Goal: Find specific page/section: Find specific page/section

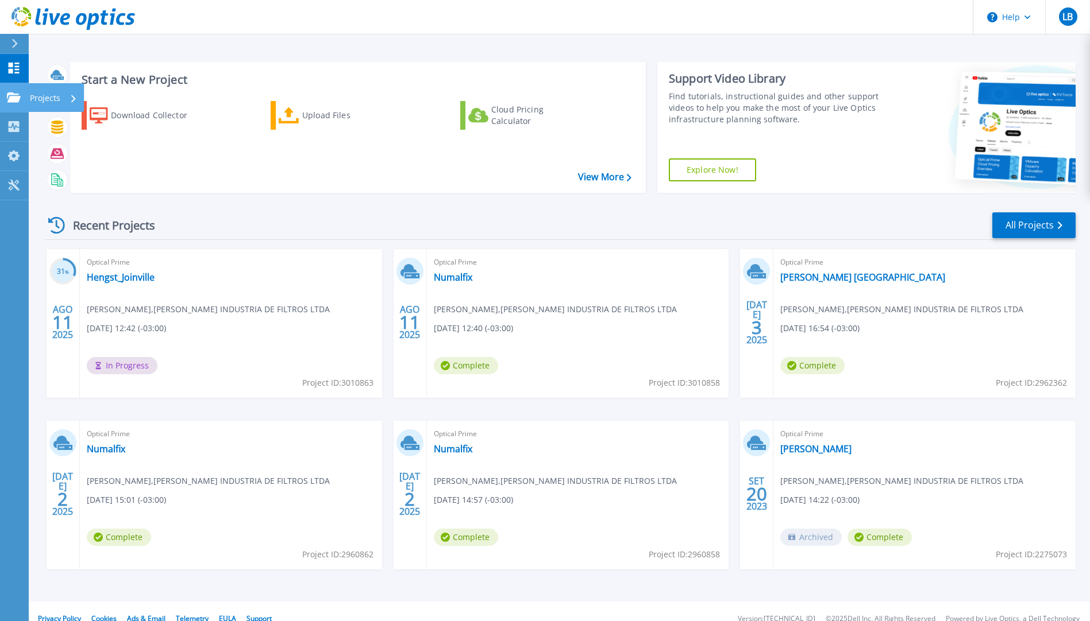
click at [11, 96] on icon at bounding box center [14, 97] width 14 height 10
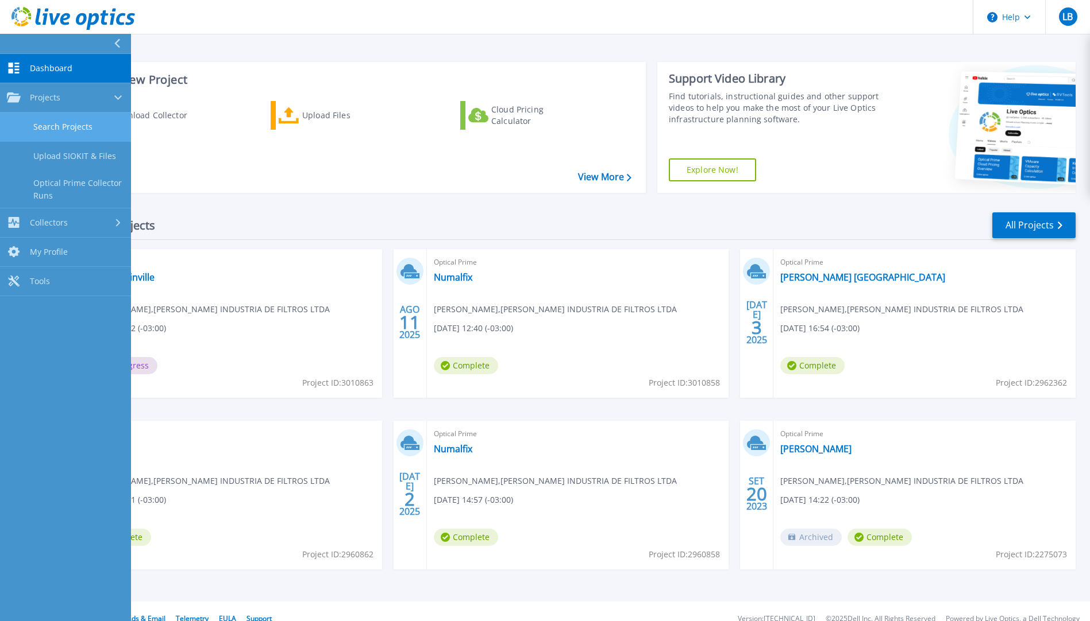
click at [78, 124] on link "Search Projects" at bounding box center [65, 127] width 131 height 29
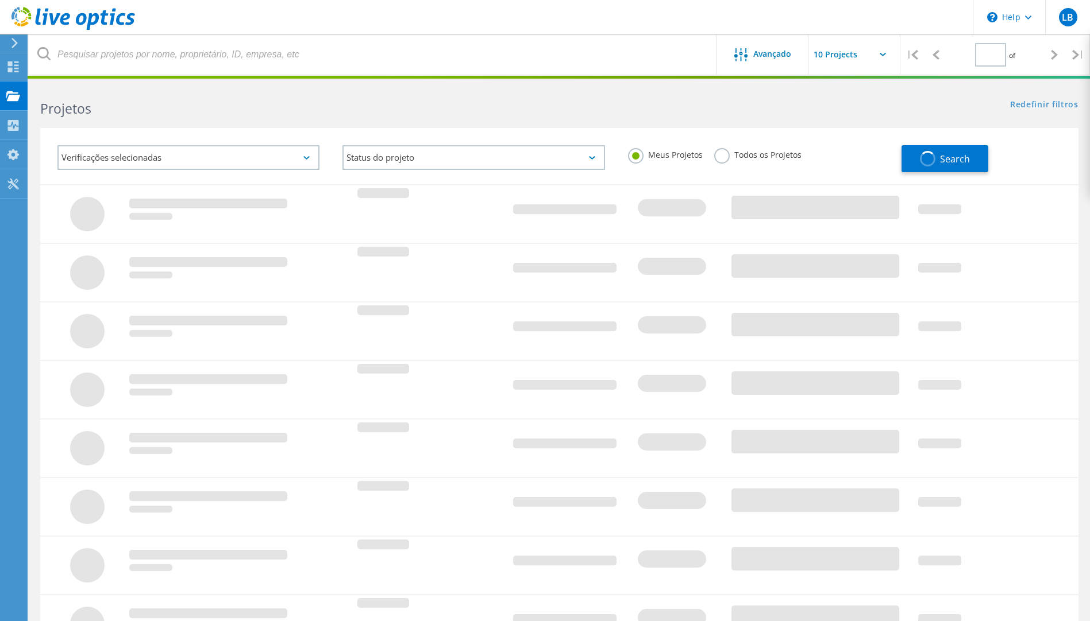
type input "1"
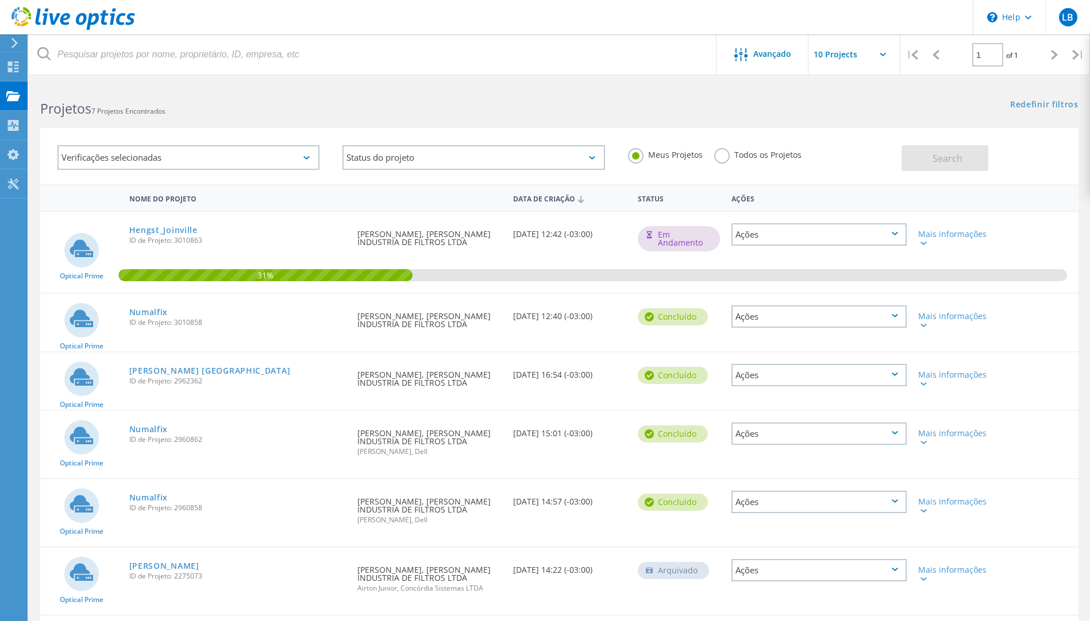
click at [780, 239] on div "Ações" at bounding box center [818, 234] width 175 height 22
click at [926, 238] on div "Mais informações" at bounding box center [954, 238] width 72 height 16
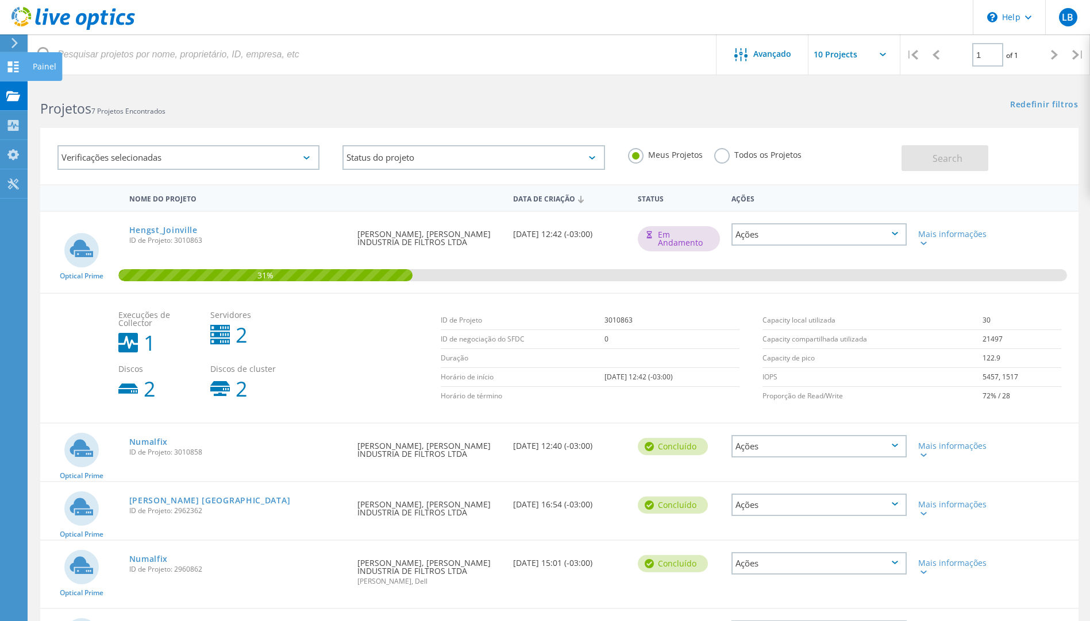
click at [13, 71] on icon at bounding box center [13, 66] width 14 height 11
